Goal: Task Accomplishment & Management: Use online tool/utility

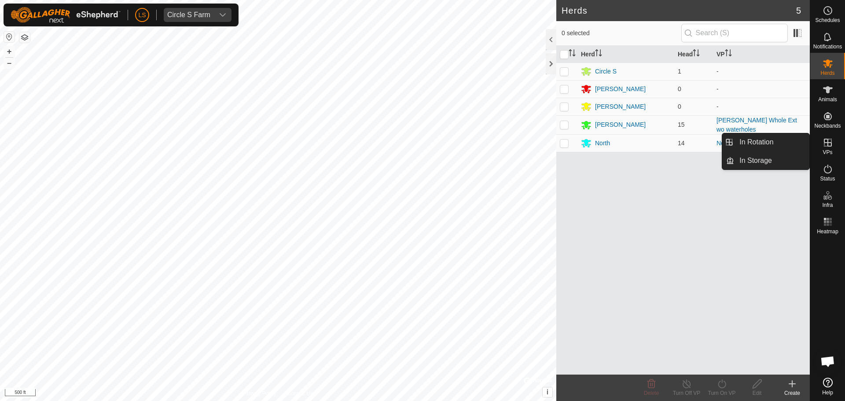
click at [828, 145] on icon at bounding box center [827, 142] width 11 height 11
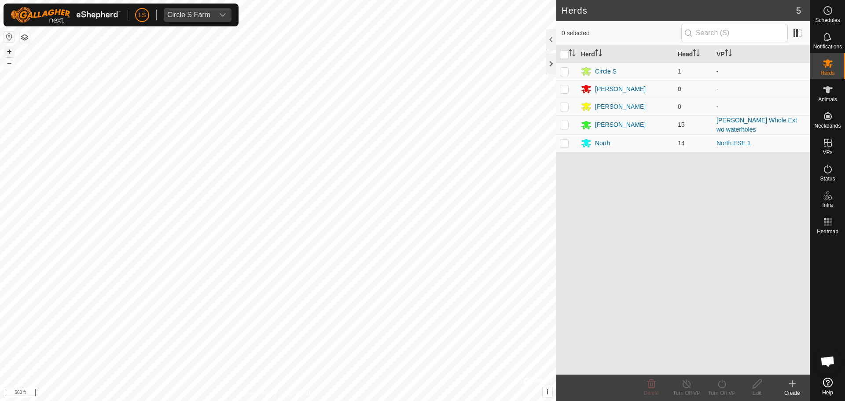
click at [6, 47] on button "+" at bounding box center [9, 51] width 11 height 11
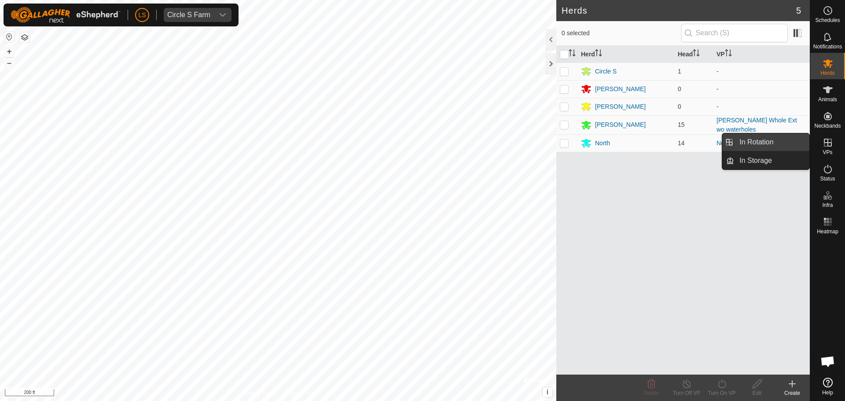
click at [776, 144] on link "In Rotation" at bounding box center [771, 142] width 75 height 18
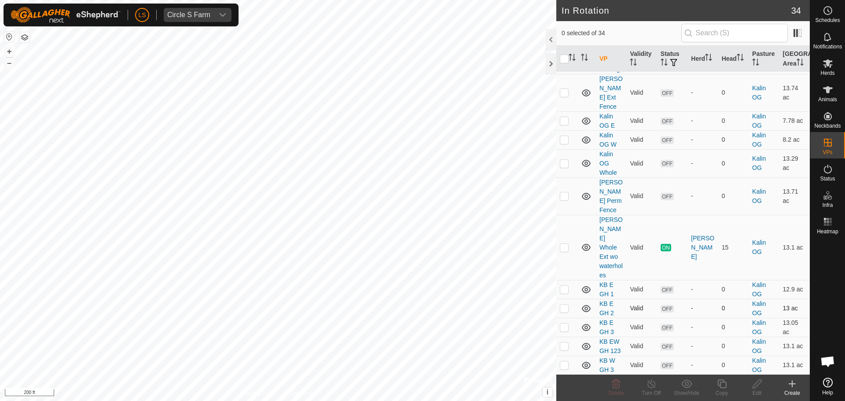
scroll to position [498, 0]
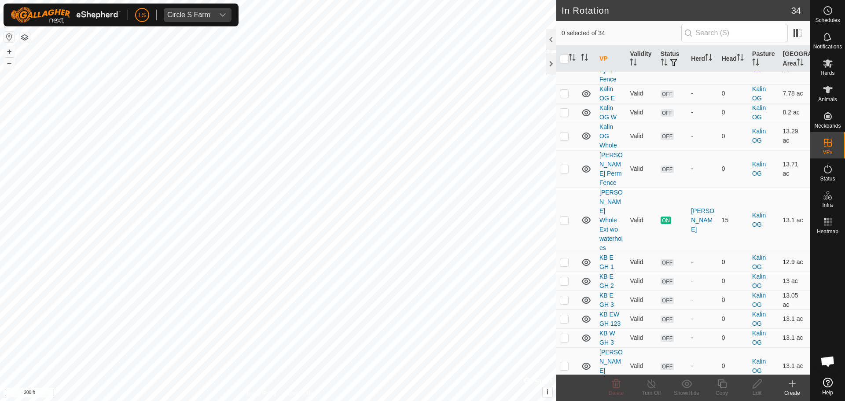
click at [563, 258] on p-checkbox at bounding box center [564, 261] width 9 height 7
checkbox input "true"
click at [11, 51] on button "+" at bounding box center [9, 51] width 11 height 11
click at [758, 383] on icon at bounding box center [756, 383] width 11 height 11
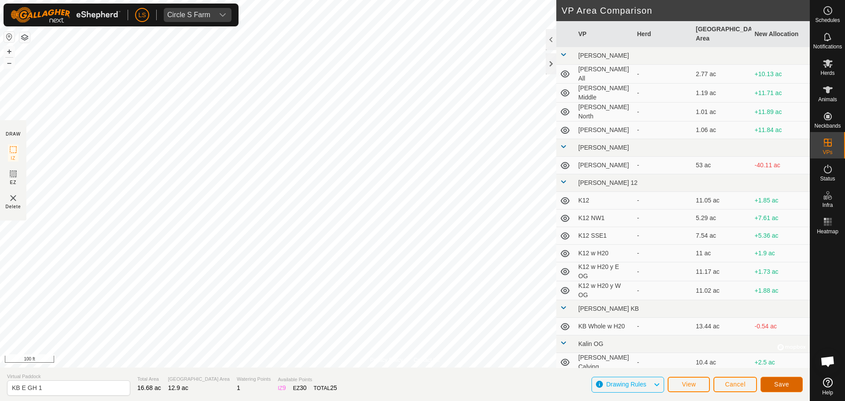
click at [779, 381] on span "Save" at bounding box center [781, 384] width 15 height 7
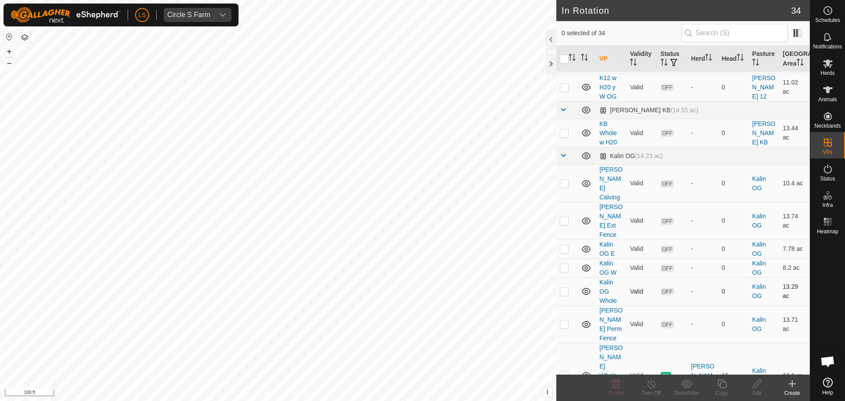
scroll to position [403, 0]
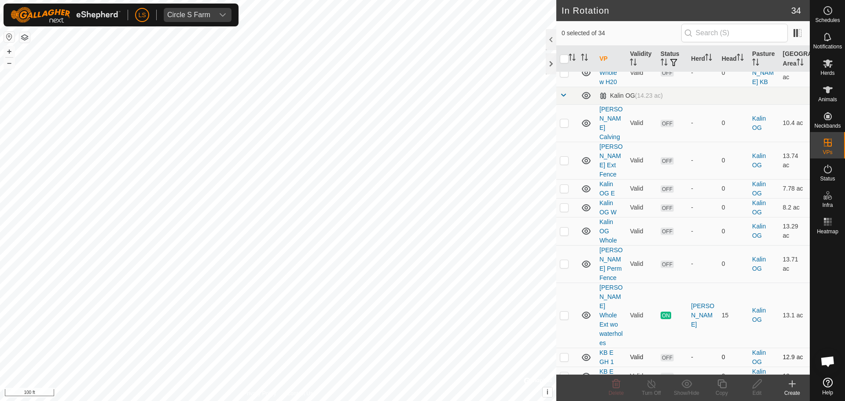
click at [562, 353] on p-checkbox at bounding box center [564, 356] width 9 height 7
checkbox input "true"
click at [751, 392] on div "Edit" at bounding box center [756, 393] width 35 height 8
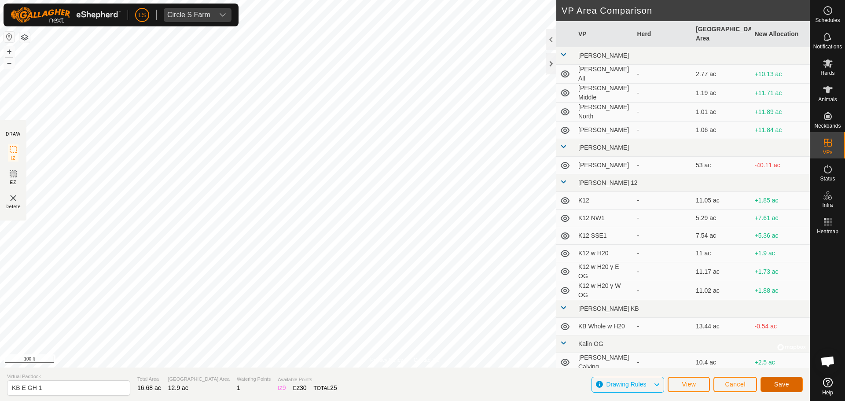
click at [783, 382] on span "Save" at bounding box center [781, 384] width 15 height 7
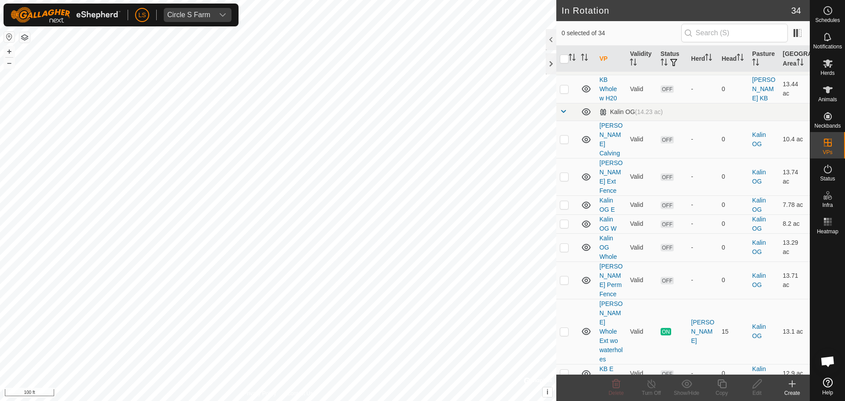
scroll to position [385, 0]
